Goal: Task Accomplishment & Management: Use online tool/utility

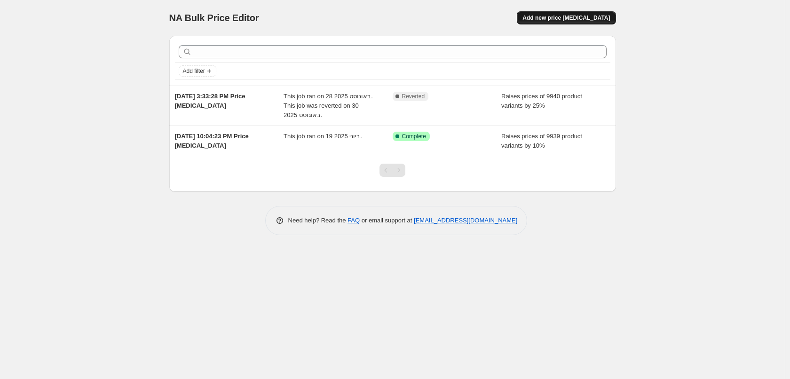
click at [572, 17] on span "Add new price change job" at bounding box center [565, 18] width 87 height 8
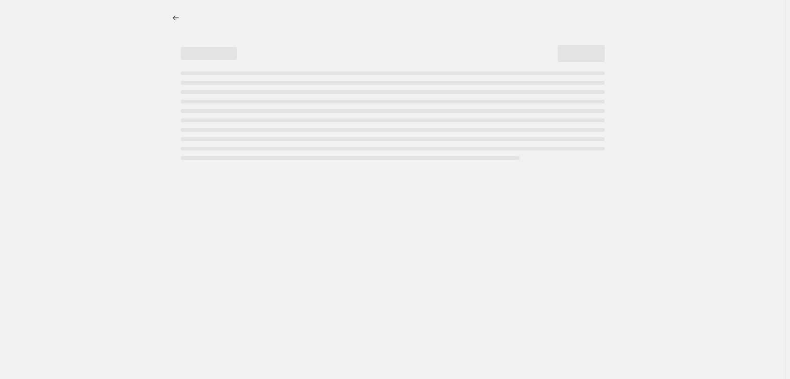
select select "percentage"
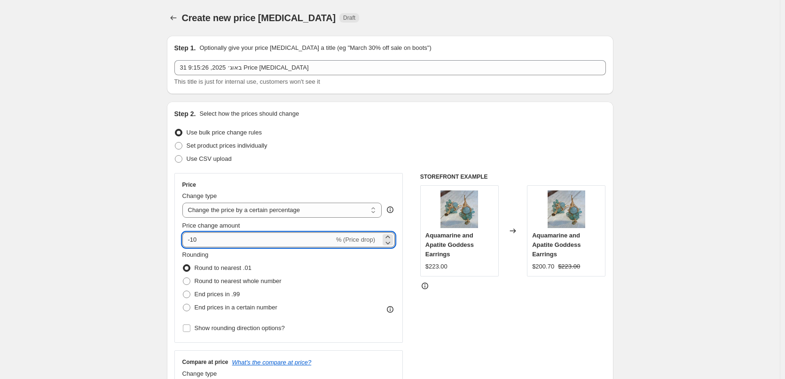
click at [206, 242] on input "-10" at bounding box center [258, 239] width 152 height 15
drag, startPoint x: 204, startPoint y: 240, endPoint x: 165, endPoint y: 236, distance: 39.7
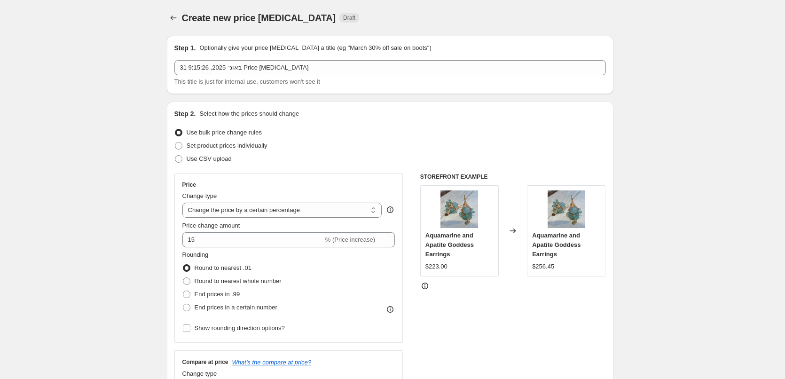
click at [333, 267] on div "Rounding Round to nearest .01 Round to nearest whole number End prices in .99 E…" at bounding box center [288, 282] width 213 height 64
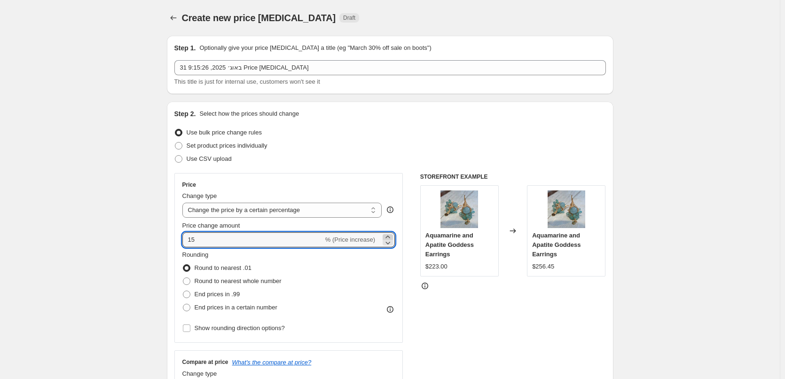
click at [388, 237] on icon at bounding box center [387, 236] width 9 height 9
click at [388, 244] on icon at bounding box center [387, 242] width 9 height 9
type input "15"
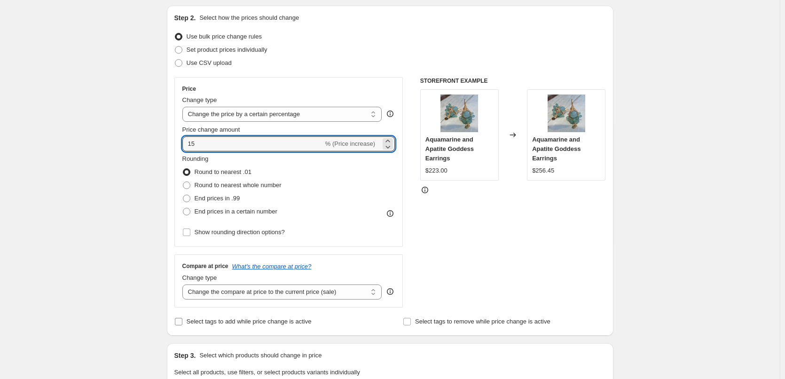
scroll to position [91, 0]
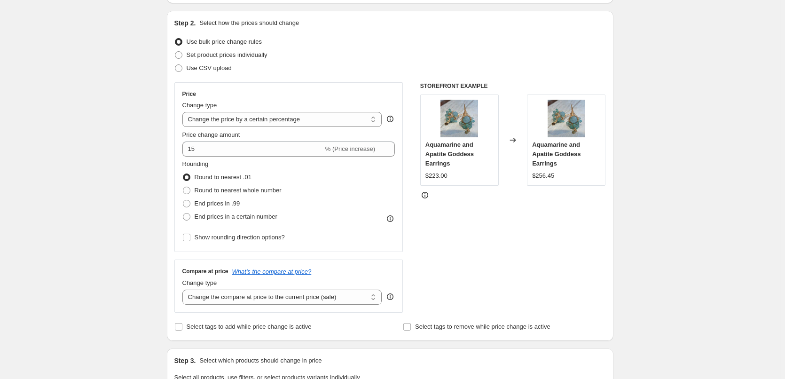
click at [326, 184] on div "Rounding Round to nearest .01 Round to nearest whole number End prices in .99 E…" at bounding box center [288, 191] width 213 height 64
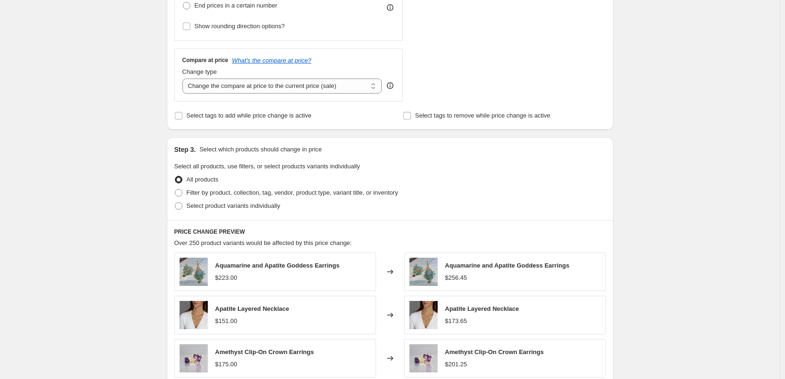
scroll to position [279, 0]
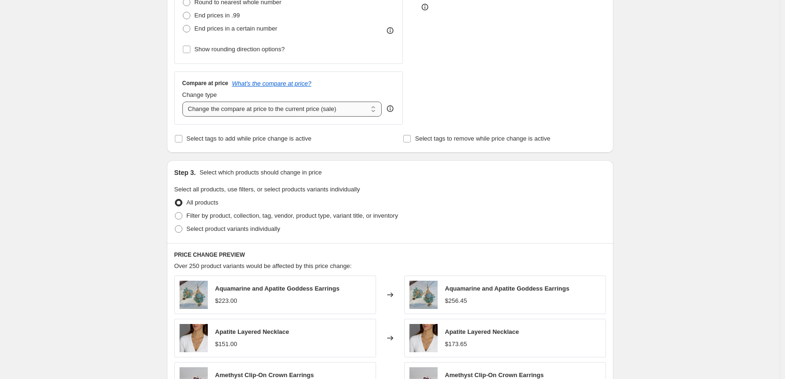
click at [372, 108] on select "Change the compare at price to the current price (sale) Change the compare at p…" at bounding box center [282, 109] width 200 height 15
select select "remove"
click at [184, 102] on select "Change the compare at price to the current price (sale) Change the compare at p…" at bounding box center [282, 109] width 200 height 15
click at [374, 114] on select "Change the compare at price to the current price (sale) Change the compare at p…" at bounding box center [282, 109] width 200 height 15
click at [184, 102] on select "Change the compare at price to the current price (sale) Change the compare at p…" at bounding box center [282, 109] width 200 height 15
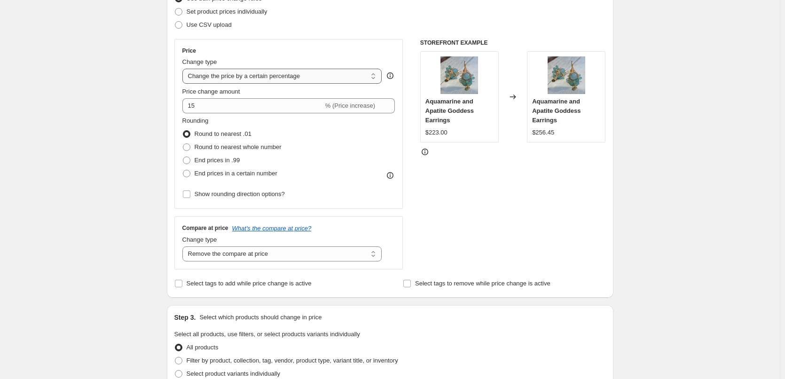
scroll to position [138, 0]
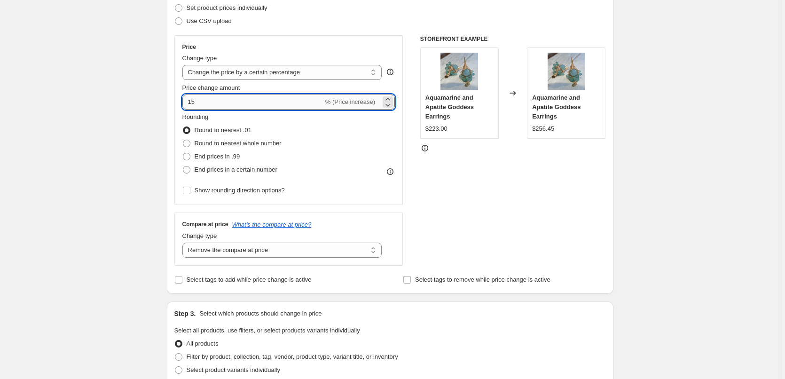
click at [195, 102] on input "15" at bounding box center [252, 101] width 141 height 15
type input "10"
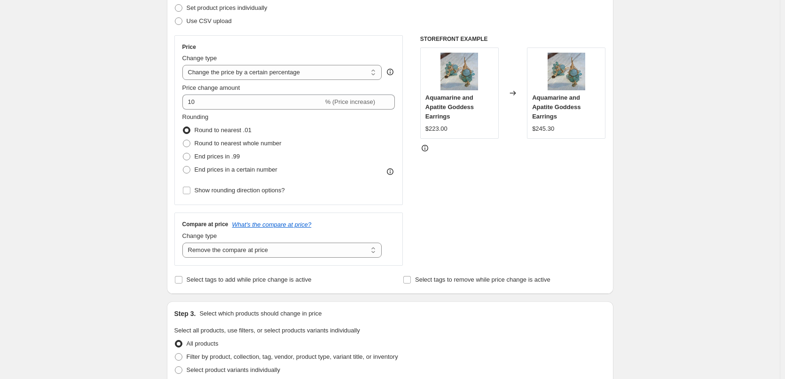
click at [433, 208] on div "STOREFRONT EXAMPLE Aquamarine and Apatite Goddess Earrings $223.00 Changed to A…" at bounding box center [513, 150] width 186 height 230
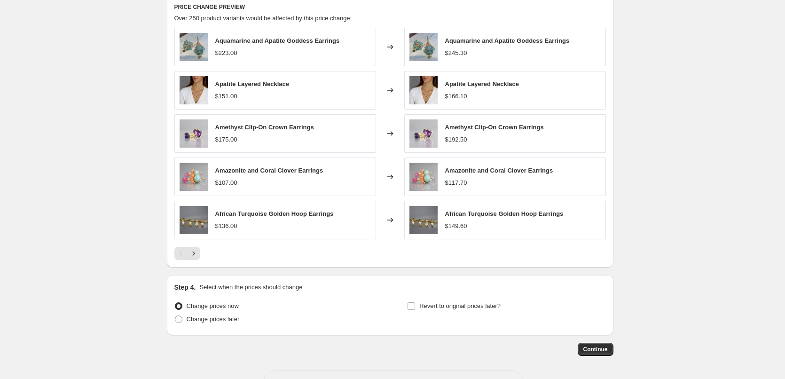
scroll to position [561, 0]
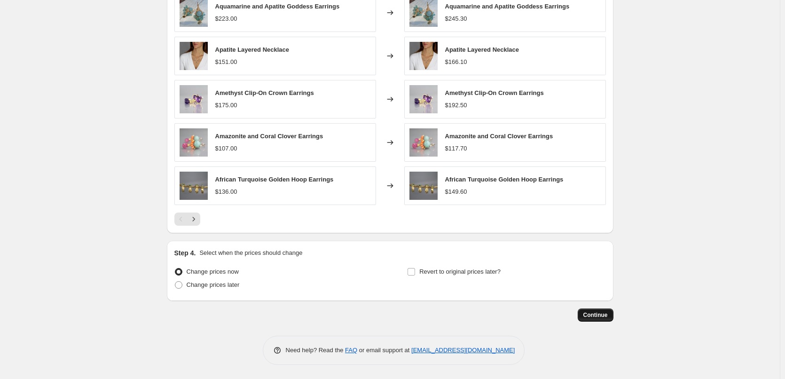
click at [592, 314] on span "Continue" at bounding box center [595, 315] width 24 height 8
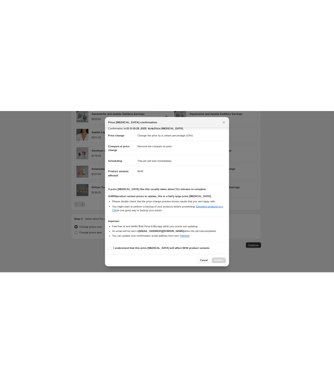
scroll to position [20, 0]
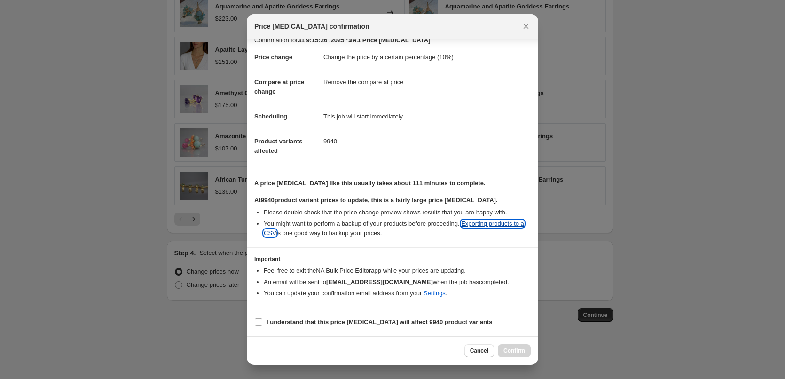
click at [495, 222] on link "Exporting products to a CSV" at bounding box center [394, 228] width 260 height 16
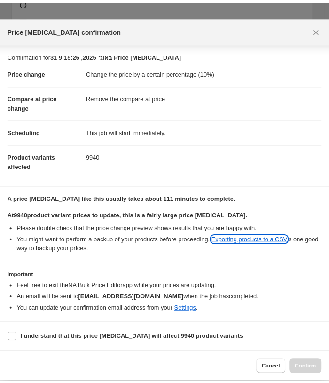
scroll to position [0, 0]
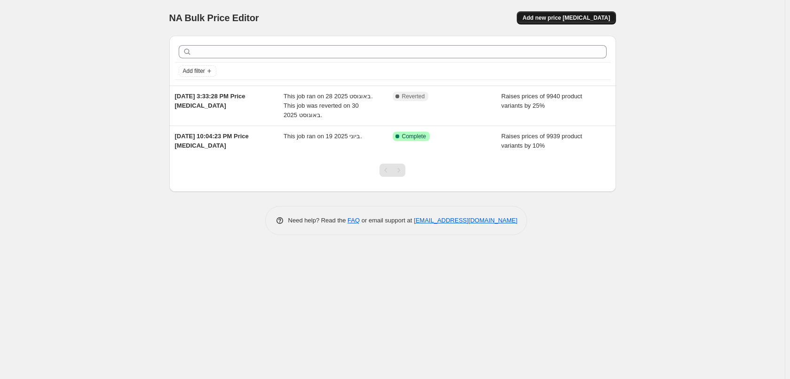
click at [582, 14] on button "Add new price [MEDICAL_DATA]" at bounding box center [566, 17] width 99 height 13
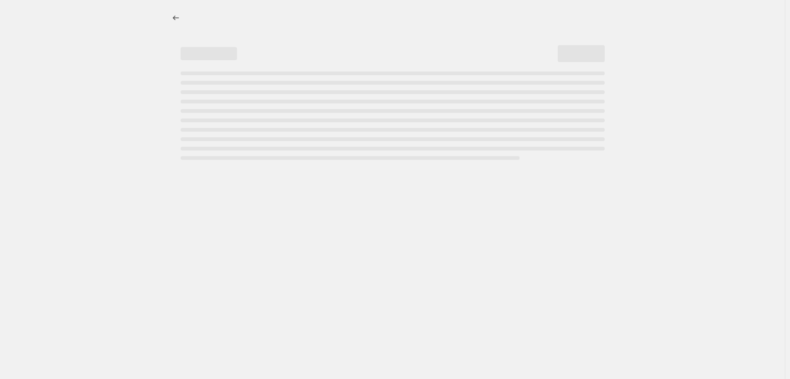
select select "percentage"
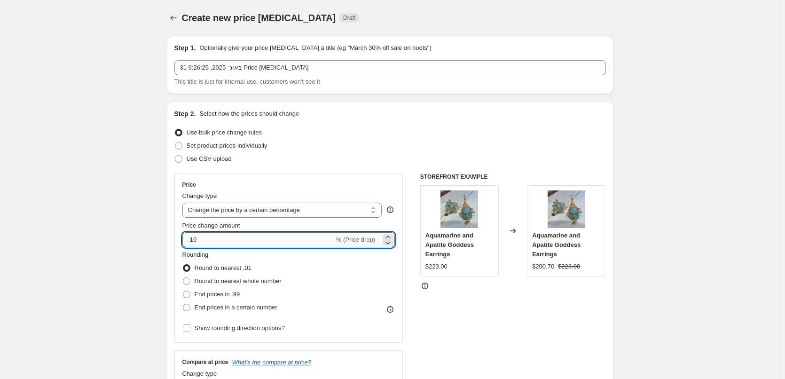
click at [210, 237] on input "-10" at bounding box center [258, 239] width 152 height 15
drag, startPoint x: 204, startPoint y: 244, endPoint x: 193, endPoint y: 245, distance: 11.8
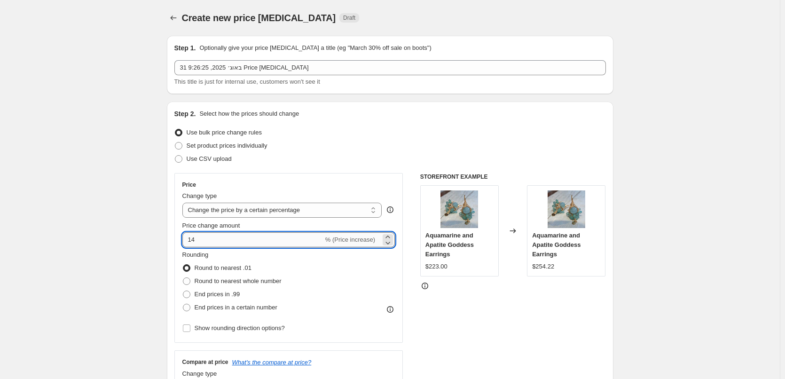
click at [193, 245] on input "14" at bounding box center [252, 239] width 141 height 15
click at [209, 238] on input "15" at bounding box center [252, 239] width 141 height 15
drag, startPoint x: 200, startPoint y: 242, endPoint x: 193, endPoint y: 244, distance: 7.4
click at [193, 243] on input "15" at bounding box center [252, 239] width 141 height 15
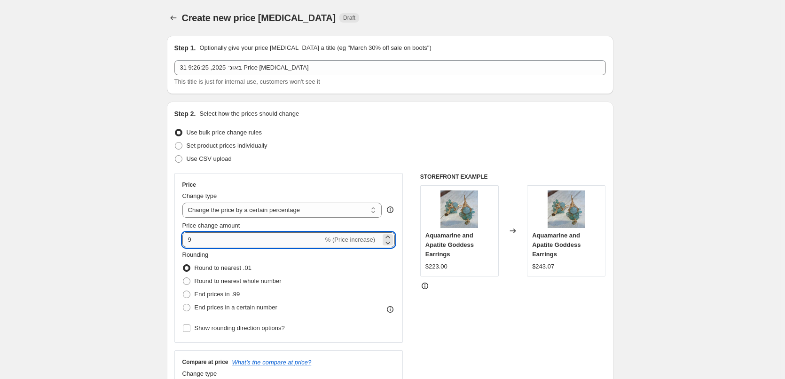
drag, startPoint x: 199, startPoint y: 241, endPoint x: 188, endPoint y: 243, distance: 10.9
click at [188, 243] on input "9" at bounding box center [252, 239] width 141 height 15
type input "10"
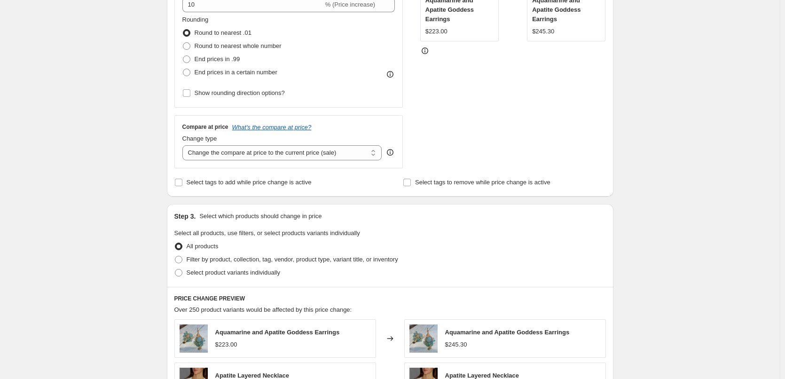
scroll to position [188, 0]
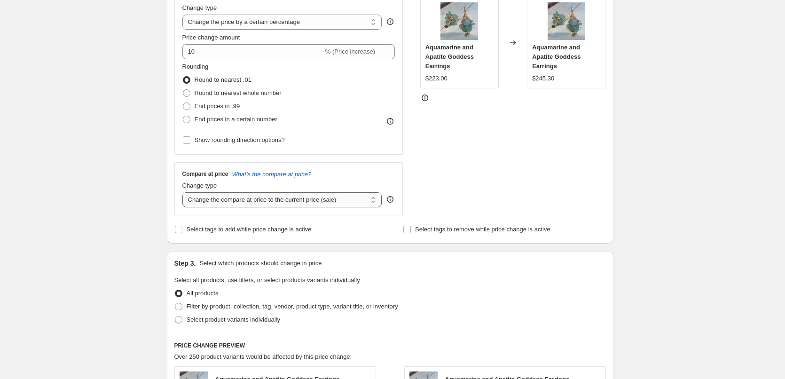
click at [370, 194] on select "Change the compare at price to the current price (sale) Change the compare at p…" at bounding box center [282, 199] width 200 height 15
select select "remove"
click at [184, 192] on select "Change the compare at price to the current price (sale) Change the compare at p…" at bounding box center [282, 199] width 200 height 15
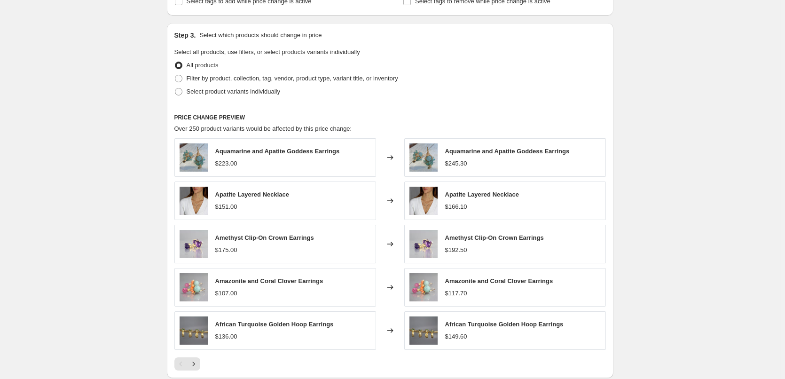
scroll to position [561, 0]
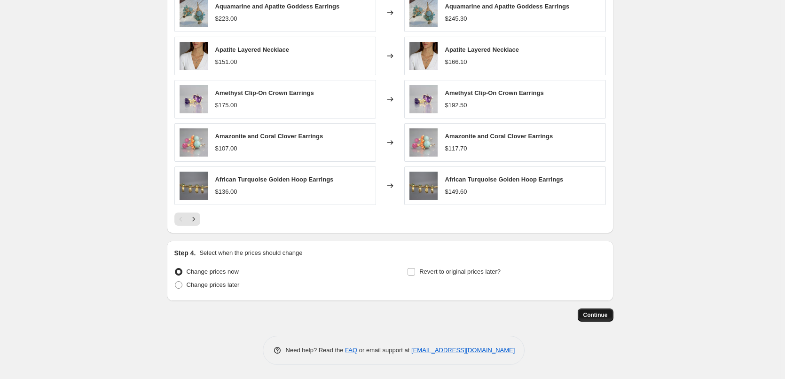
click at [590, 314] on span "Continue" at bounding box center [595, 315] width 24 height 8
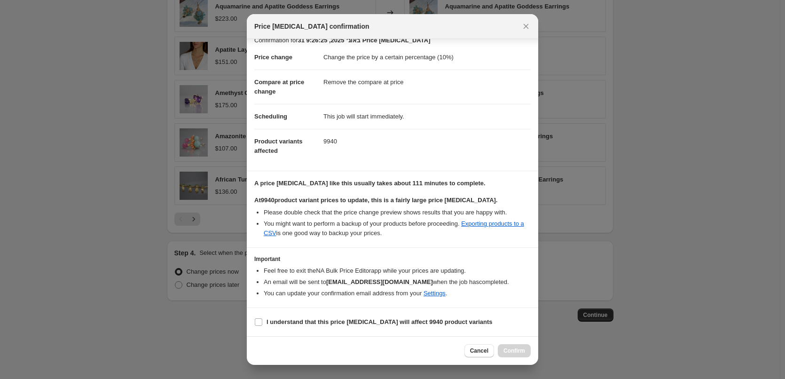
scroll to position [20, 0]
click at [256, 321] on input "I understand that this price [MEDICAL_DATA] will affect 9940 product variants" at bounding box center [259, 322] width 8 height 8
checkbox input "true"
click at [518, 351] on span "Confirm" at bounding box center [514, 351] width 22 height 8
